Goal: Task Accomplishment & Management: Use online tool/utility

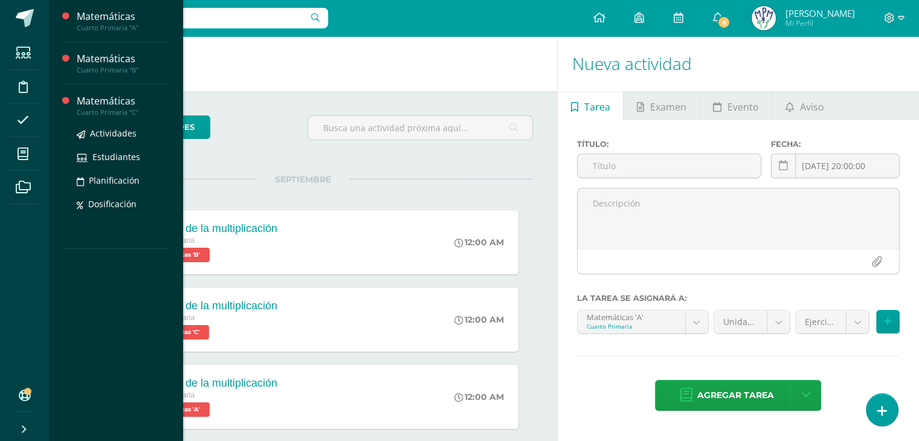
click at [93, 111] on div "Cuarto Primaria "C"" at bounding box center [123, 112] width 92 height 8
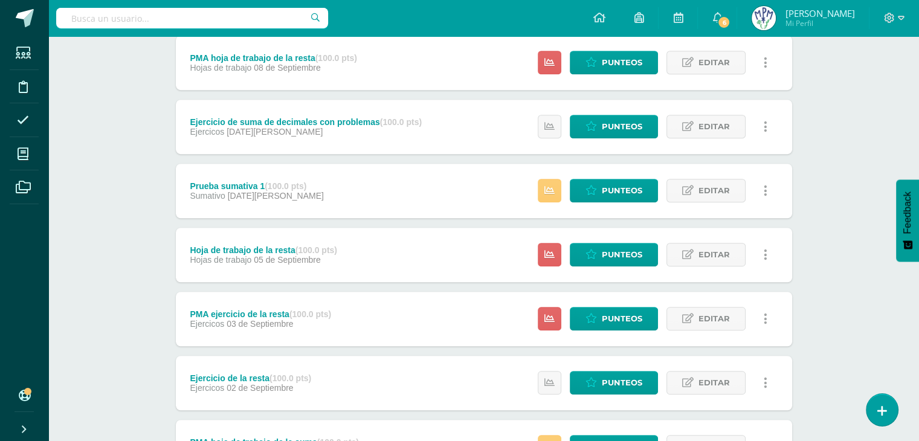
scroll to position [826, 0]
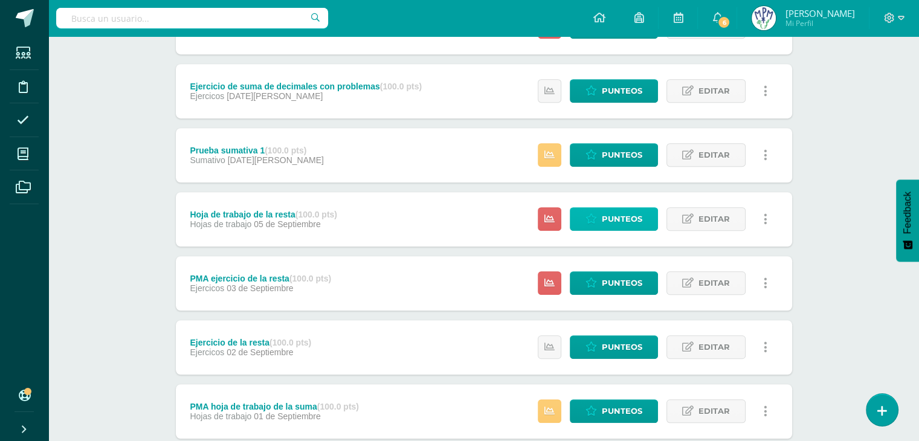
click at [614, 214] on span "Punteos" at bounding box center [622, 219] width 40 height 22
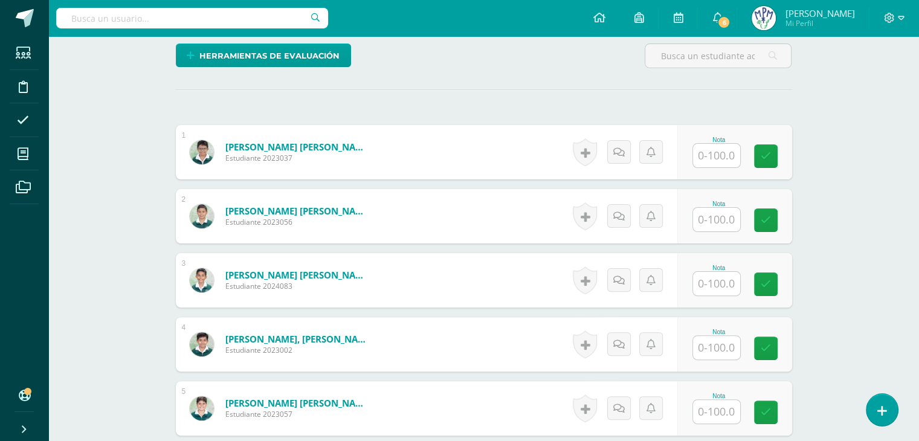
scroll to position [298, 0]
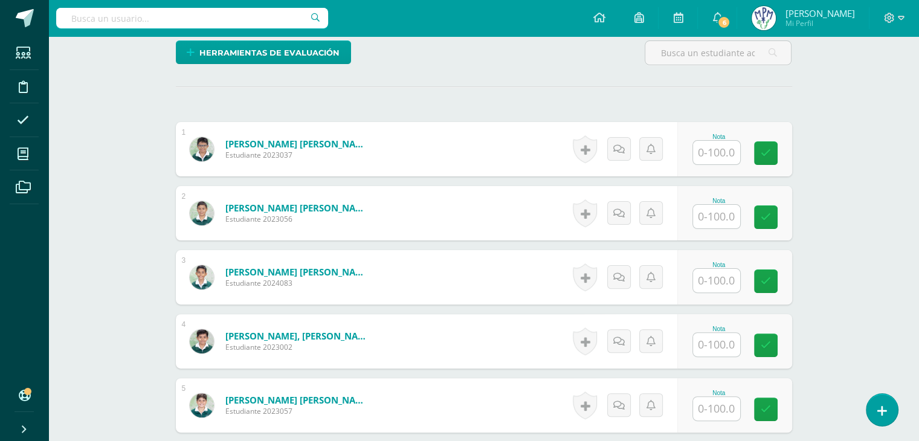
click at [719, 146] on input "text" at bounding box center [716, 153] width 47 height 24
type input "65"
click at [775, 150] on icon at bounding box center [774, 153] width 11 height 10
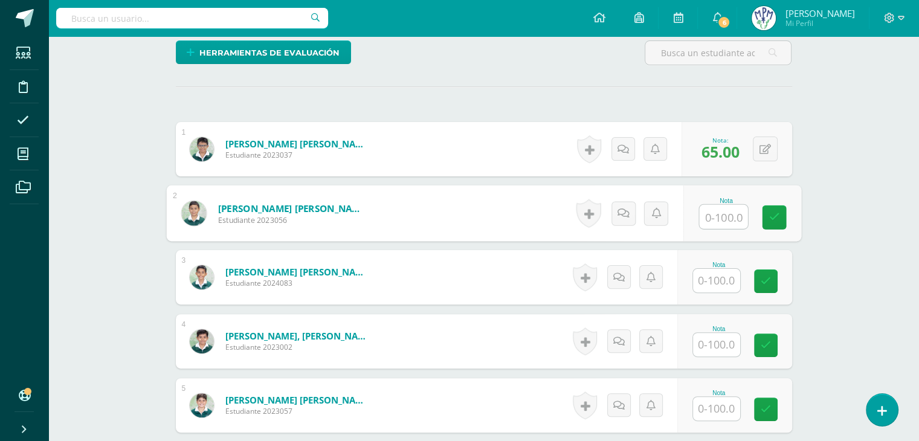
click at [701, 221] on input "text" at bounding box center [723, 217] width 48 height 24
type input "80"
click at [778, 218] on link at bounding box center [774, 217] width 24 height 24
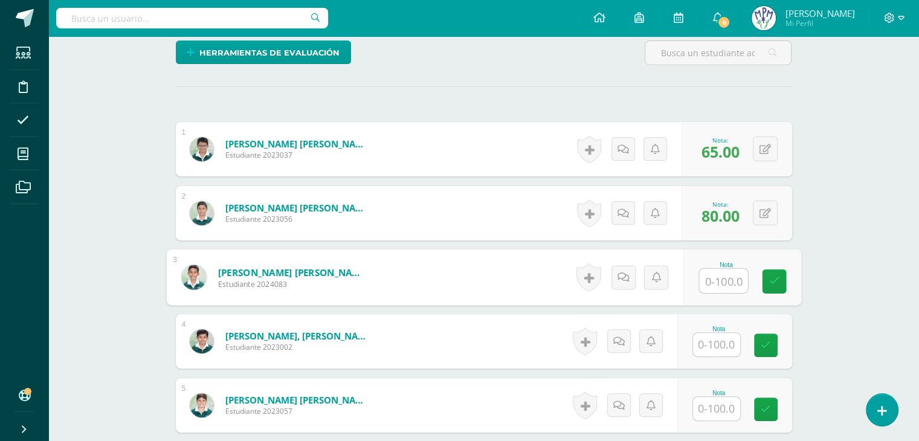
click at [718, 271] on input "text" at bounding box center [723, 281] width 48 height 24
type input "85"
click at [769, 282] on icon at bounding box center [774, 281] width 11 height 10
click at [723, 344] on input "text" at bounding box center [716, 345] width 47 height 24
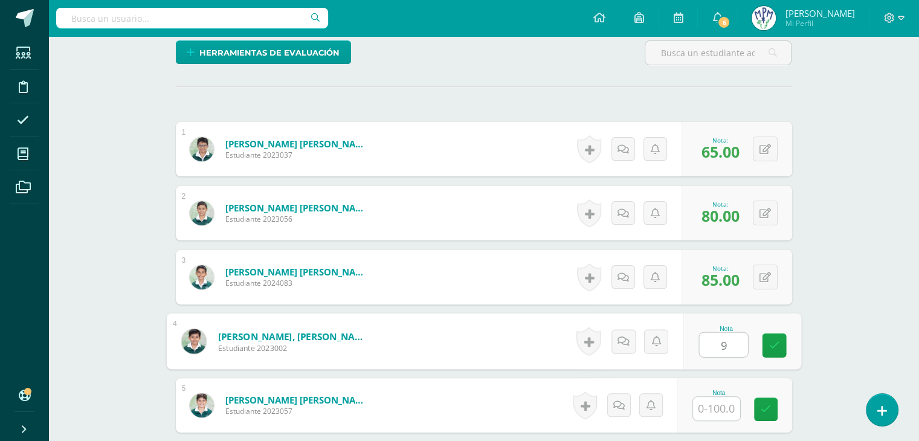
type input "95"
click at [776, 355] on link at bounding box center [774, 346] width 24 height 24
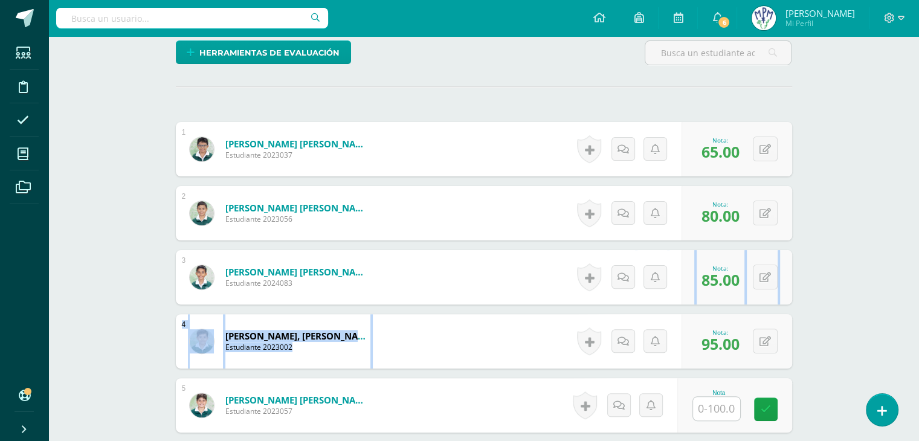
drag, startPoint x: 918, startPoint y: 297, endPoint x: 918, endPoint y: 337, distance: 40.5
click at [918, 337] on div "Matemáticas Cuarto Primaria "C" Herramientas Detalle de asistencias Actividad A…" at bounding box center [483, 186] width 871 height 897
click at [831, 246] on div "Matemáticas Cuarto Primaria "C" Herramientas Detalle de asistencias Actividad A…" at bounding box center [483, 186] width 871 height 897
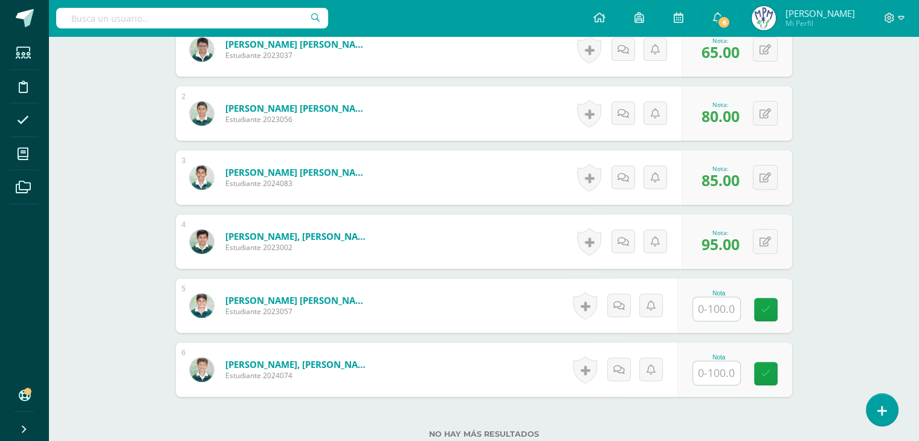
scroll to position [437, 0]
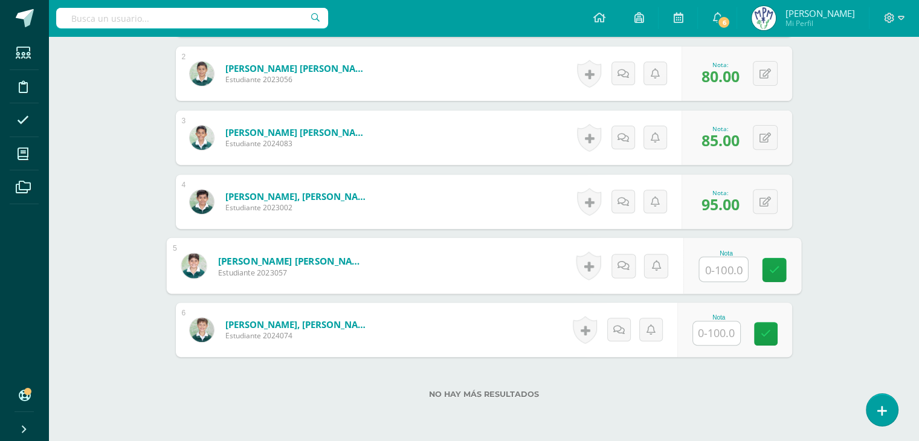
click at [714, 268] on input "text" at bounding box center [723, 269] width 48 height 24
type input "85"
click at [768, 274] on link at bounding box center [774, 270] width 24 height 24
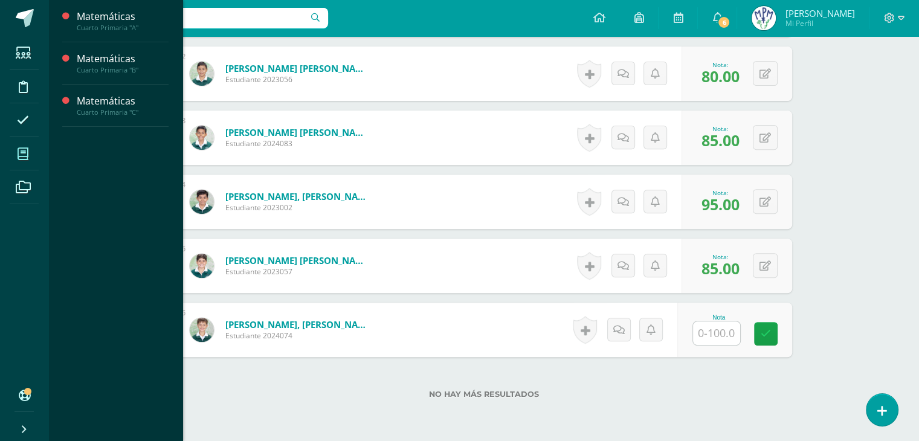
click at [25, 153] on icon at bounding box center [23, 154] width 11 height 12
click at [107, 114] on div "Cuarto Primaria "C"" at bounding box center [123, 112] width 92 height 8
click at [111, 105] on div "Matemáticas" at bounding box center [123, 101] width 92 height 14
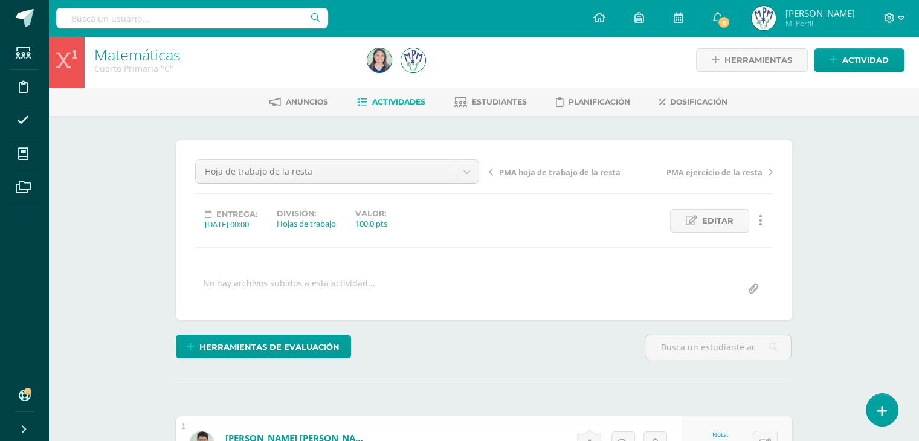
scroll to position [0, 0]
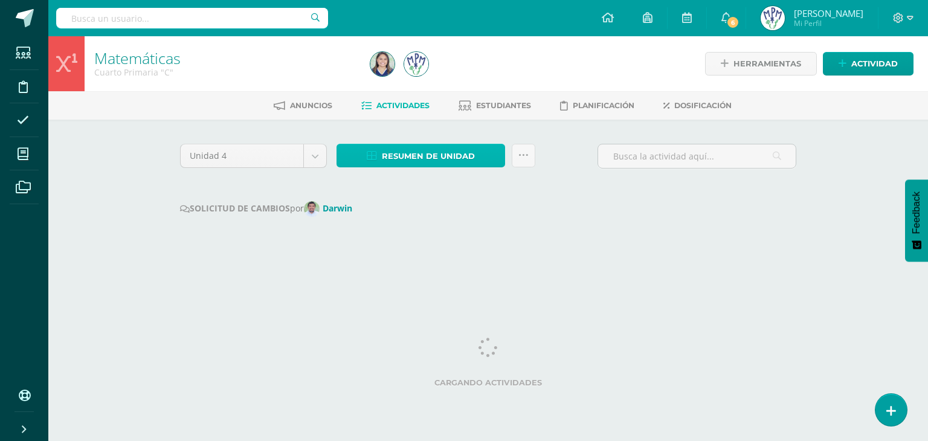
click at [436, 158] on span "Resumen de unidad" at bounding box center [428, 156] width 93 height 22
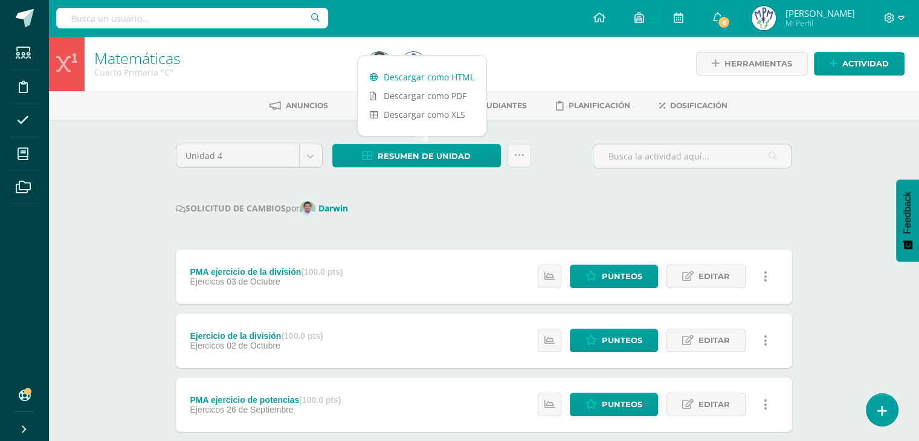
click at [450, 77] on link "Descargar como HTML" at bounding box center [422, 77] width 129 height 19
